Goal: Information Seeking & Learning: Learn about a topic

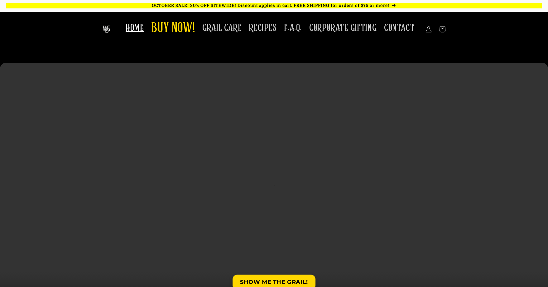
click at [138, 29] on span "HOME" at bounding box center [135, 28] width 18 height 12
click at [218, 34] on link "GRAIL CARE" at bounding box center [222, 28] width 47 height 20
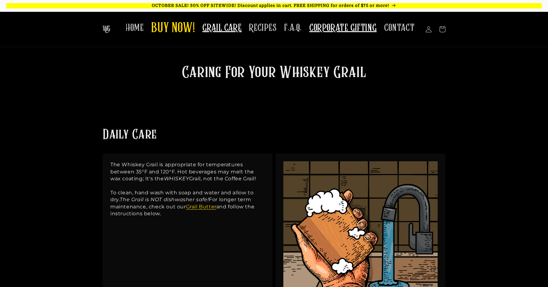
click at [337, 31] on span "CORPORATE GIFTING" at bounding box center [342, 28] width 67 height 12
